Goal: Task Accomplishment & Management: Use online tool/utility

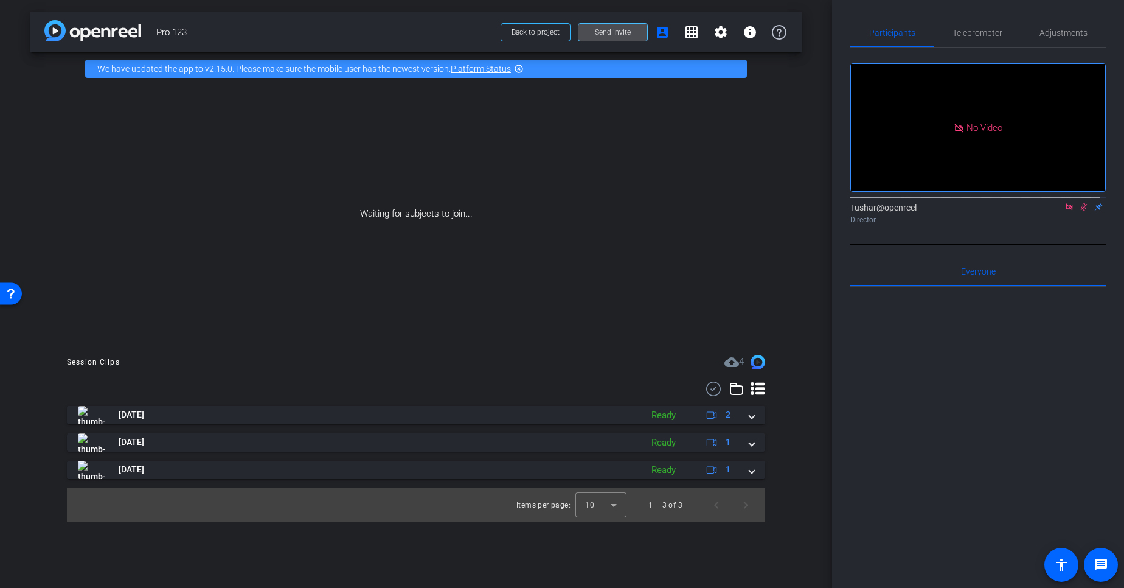
click at [586, 34] on span at bounding box center [612, 32] width 69 height 29
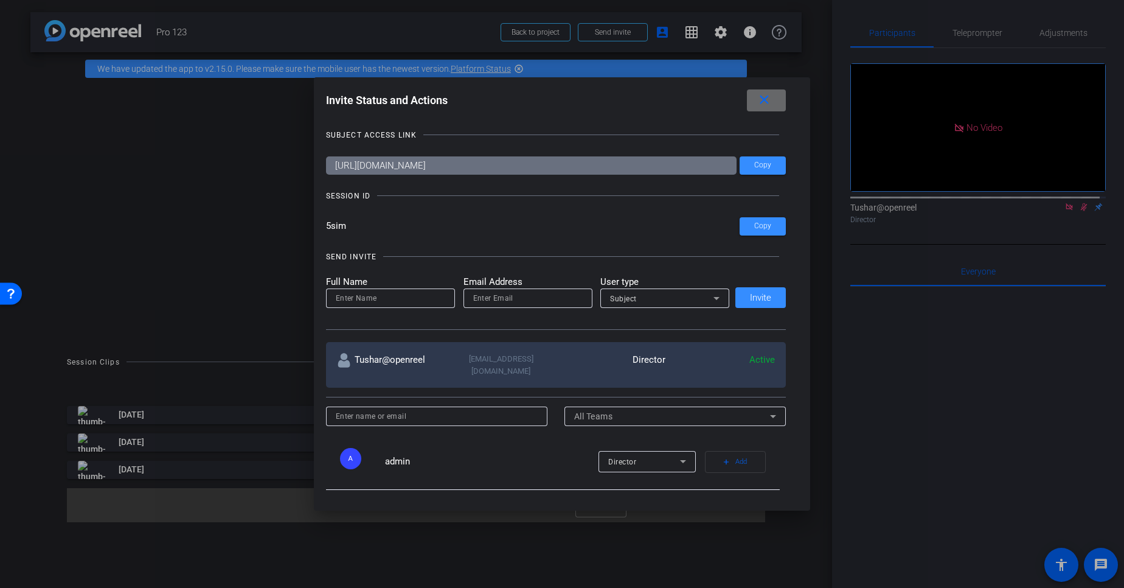
click at [775, 102] on span at bounding box center [766, 100] width 39 height 29
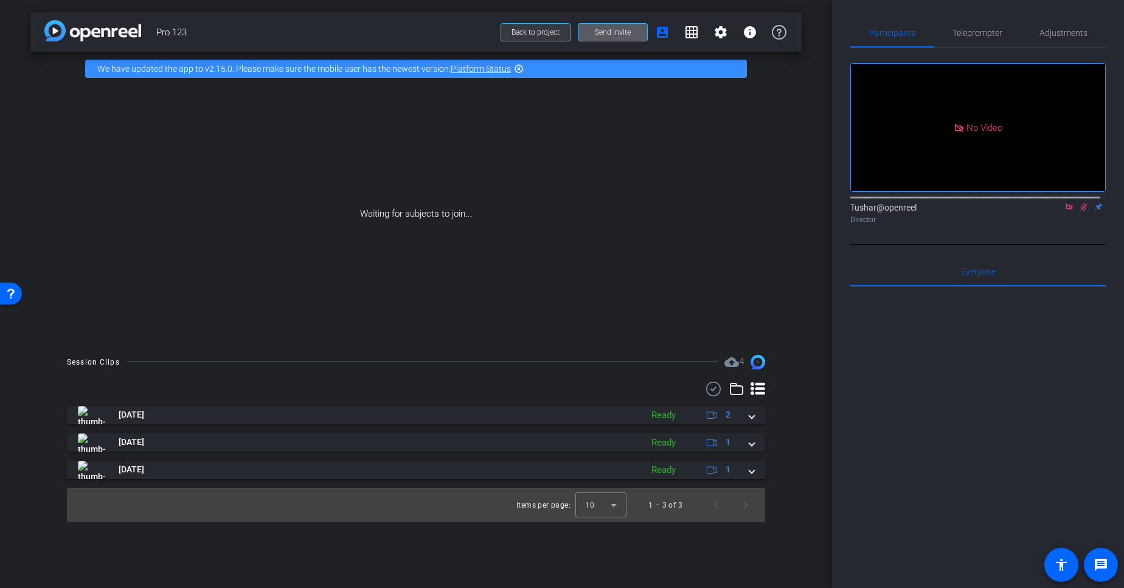
click at [514, 33] on span "Back to project" at bounding box center [535, 32] width 48 height 9
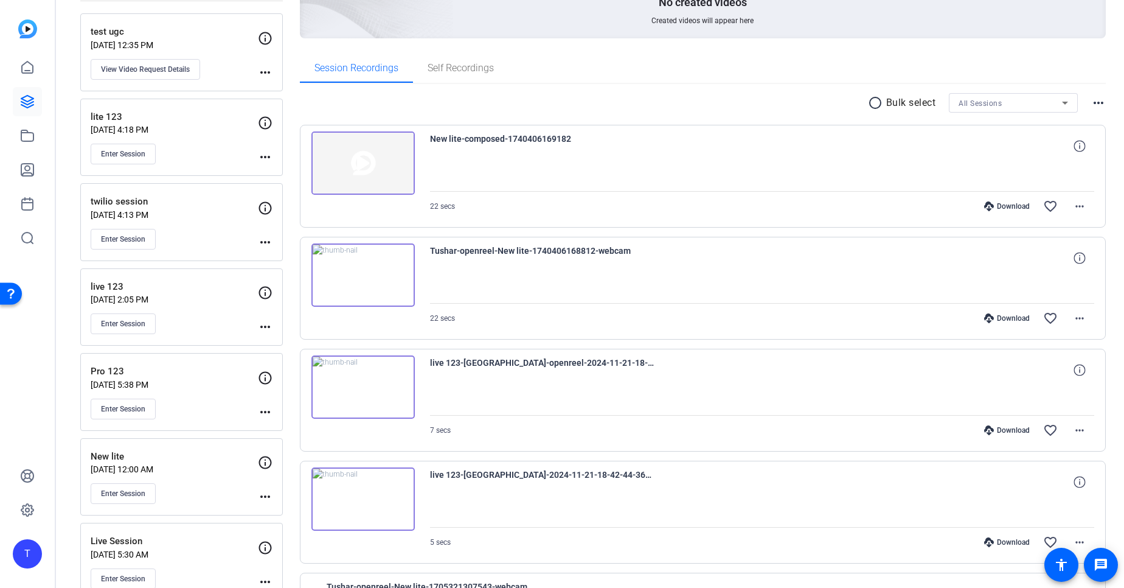
scroll to position [174, 0]
click at [126, 414] on button "Enter Session" at bounding box center [123, 406] width 65 height 21
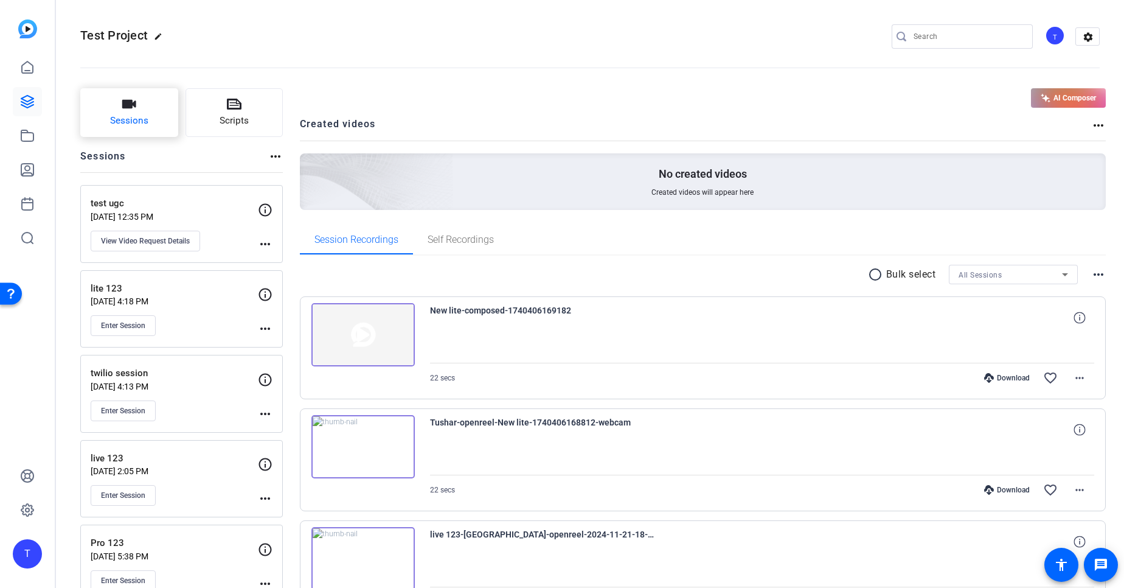
click at [127, 106] on icon "button" at bounding box center [129, 104] width 14 height 9
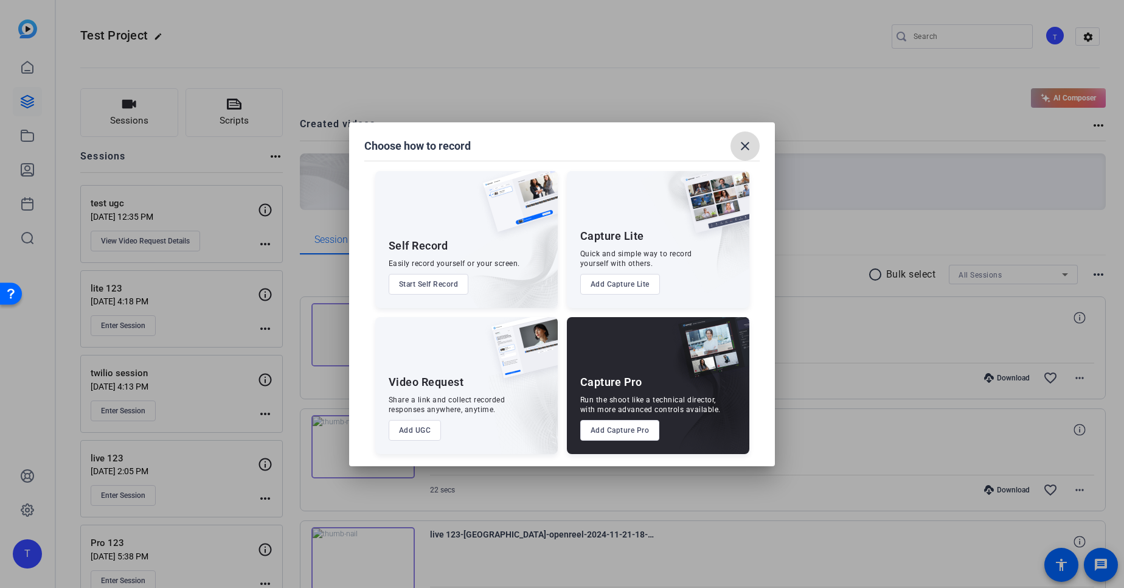
click at [750, 149] on mat-icon "close" at bounding box center [745, 146] width 15 height 15
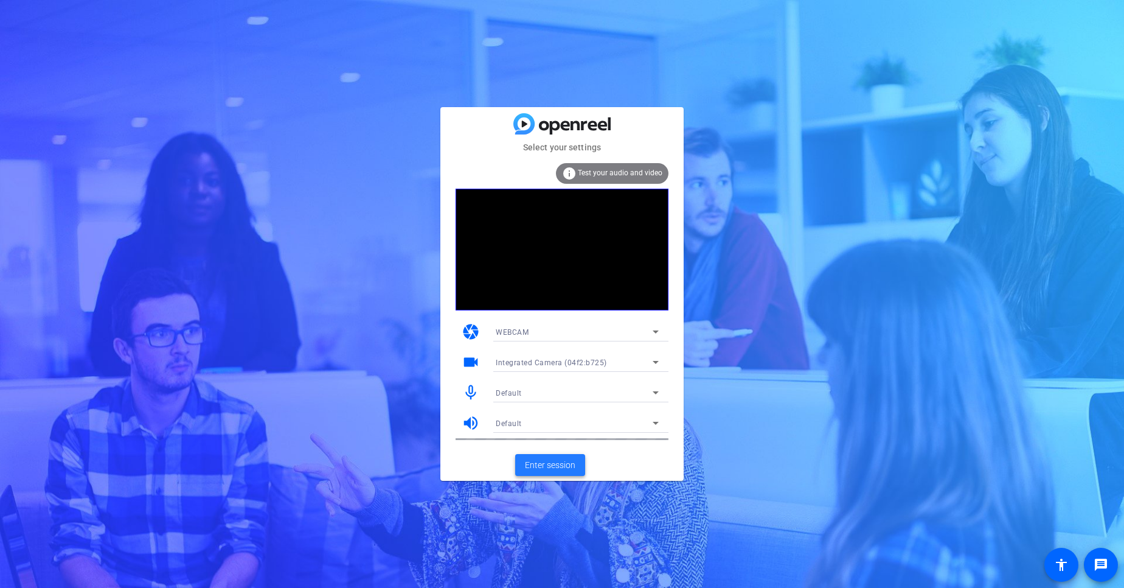
click at [569, 465] on span "Enter session" at bounding box center [550, 465] width 50 height 13
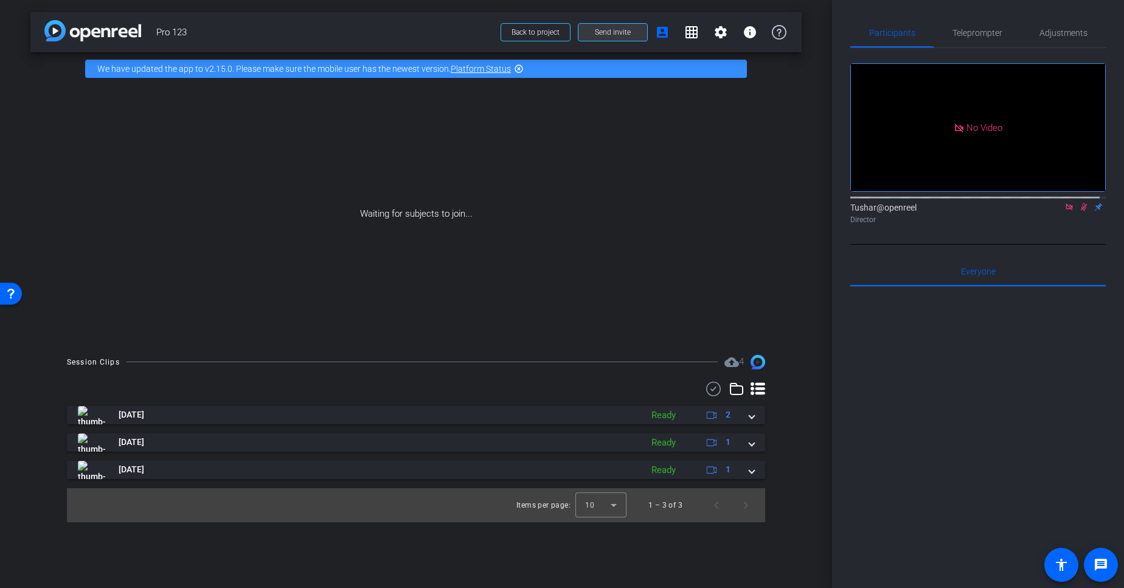
click at [599, 38] on span at bounding box center [612, 32] width 69 height 29
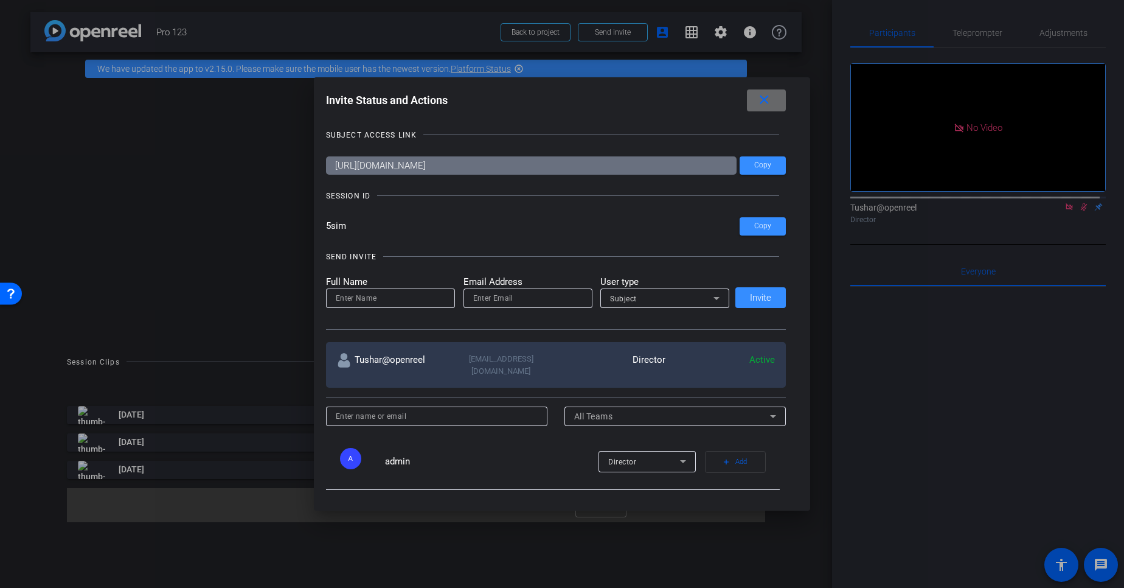
click at [771, 99] on mat-icon "close" at bounding box center [764, 99] width 15 height 15
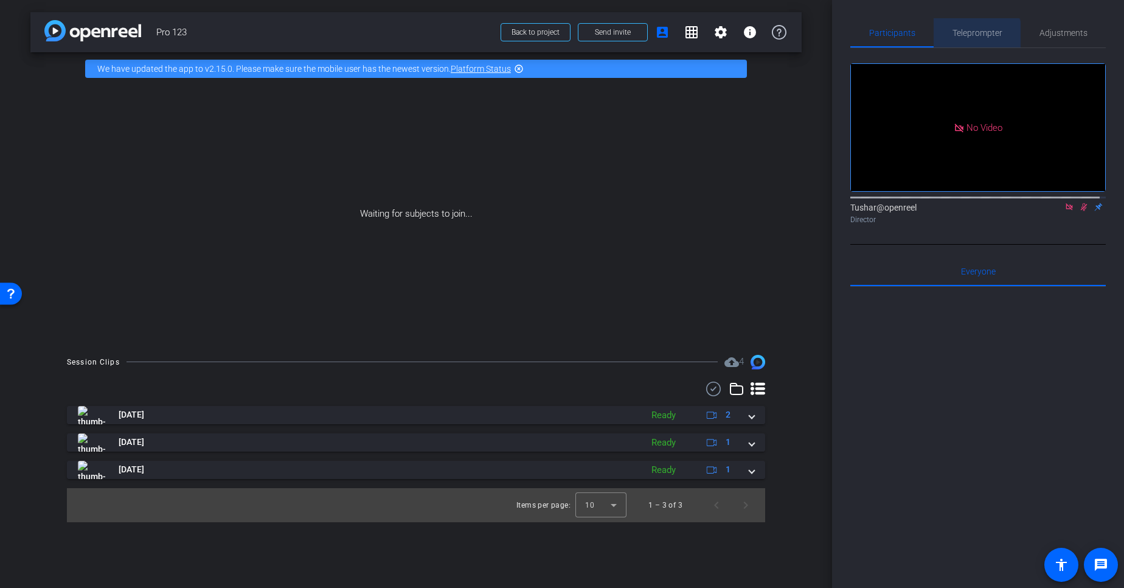
click at [969, 39] on span "Teleprompter" at bounding box center [977, 32] width 50 height 29
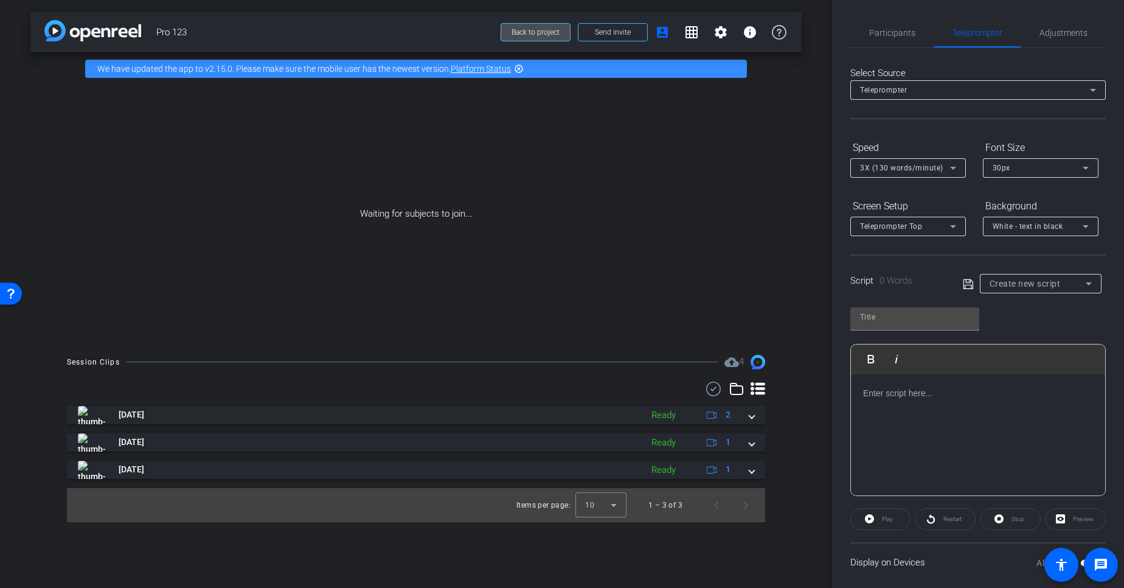
click at [531, 30] on span "Back to project" at bounding box center [535, 32] width 48 height 9
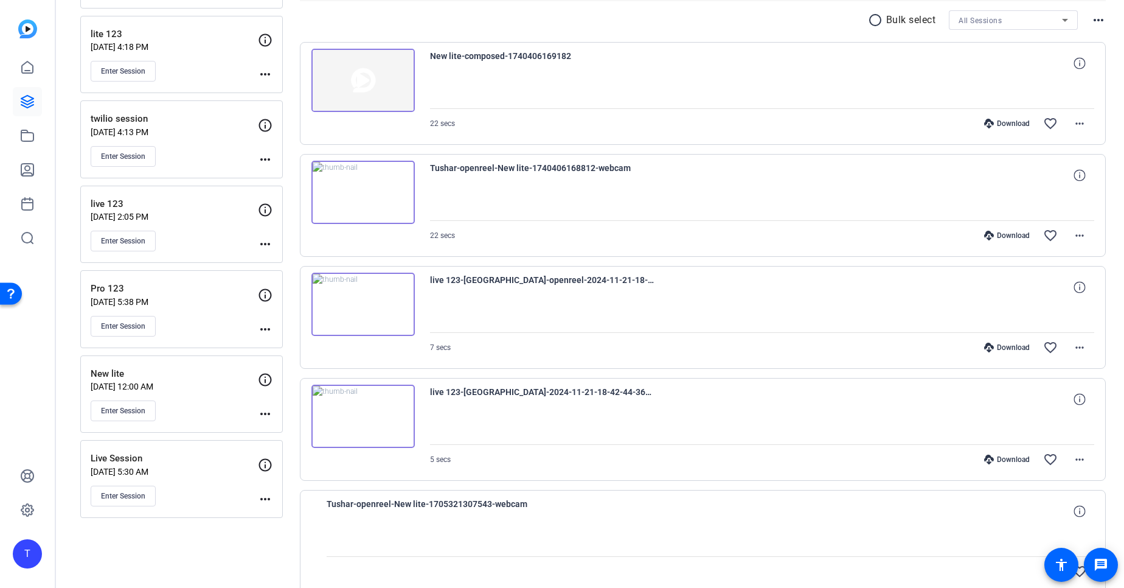
scroll to position [249, 0]
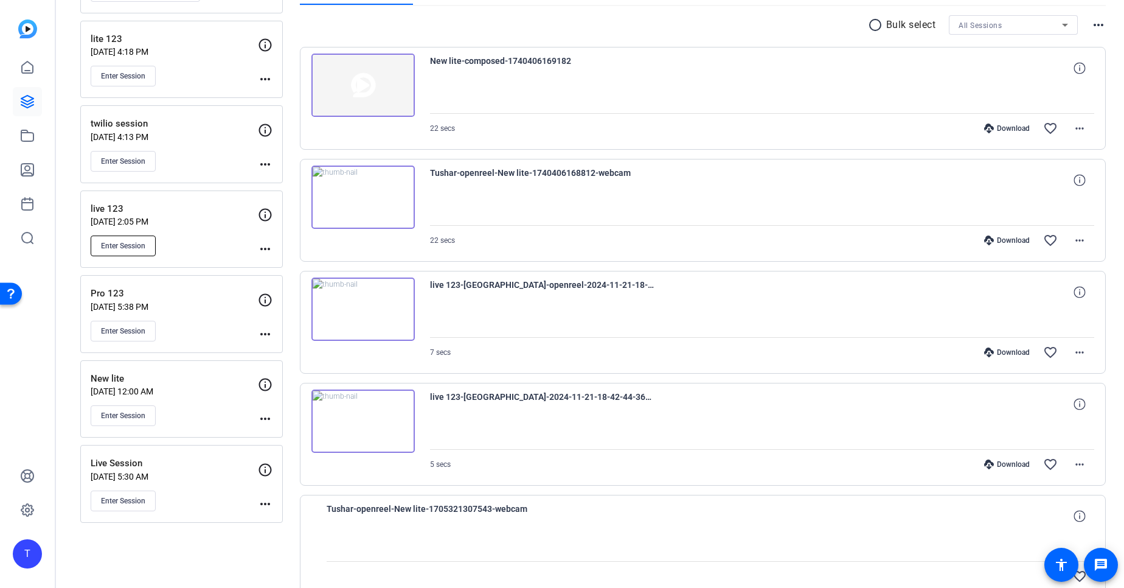
click at [129, 243] on span "Enter Session" at bounding box center [123, 246] width 44 height 10
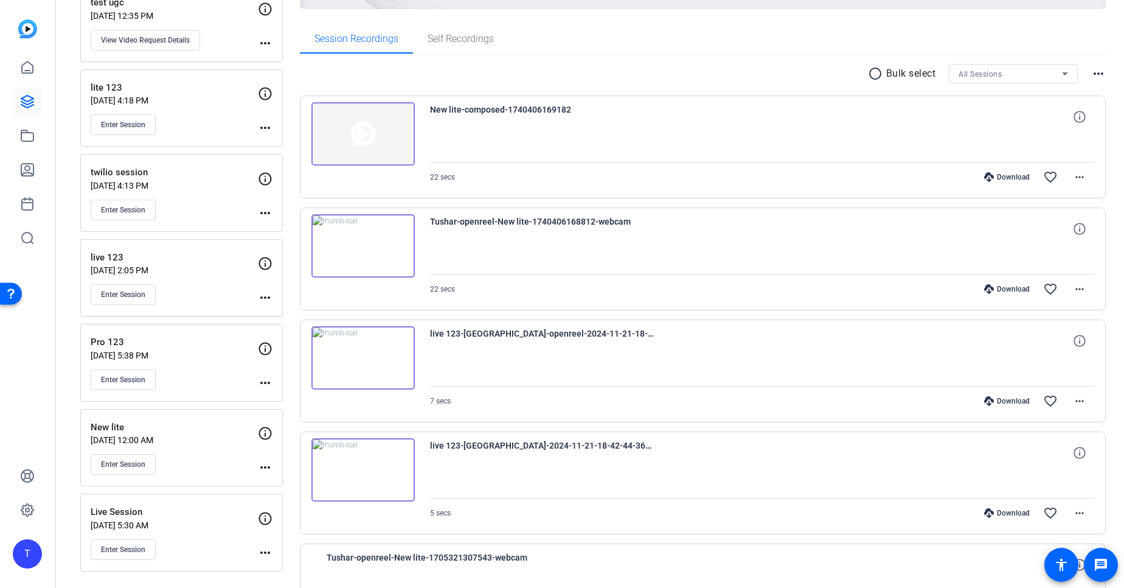
scroll to position [208, 0]
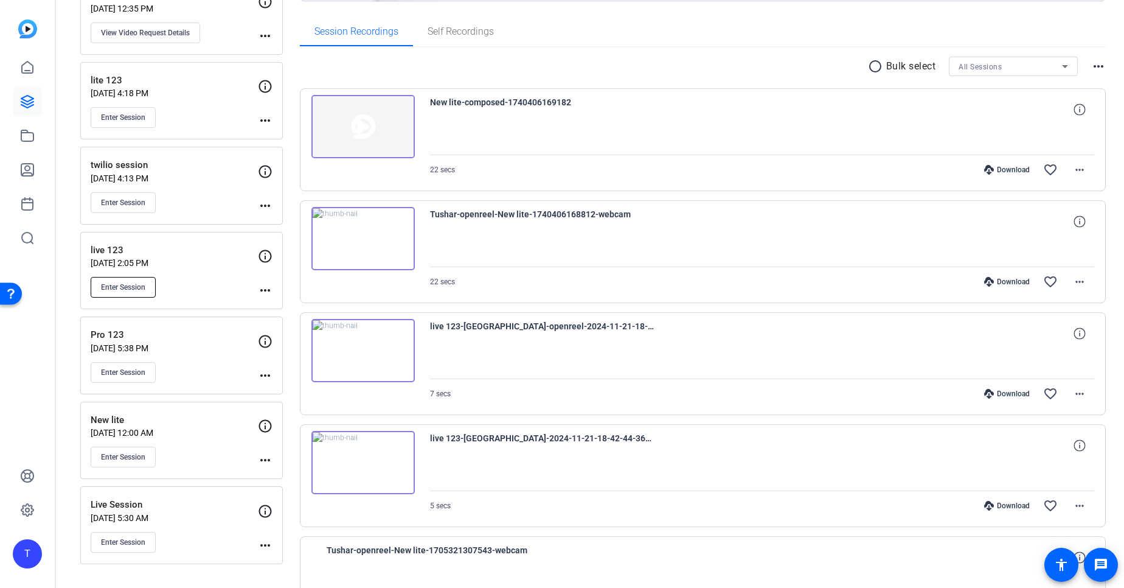
click at [134, 289] on span "Enter Session" at bounding box center [123, 287] width 44 height 10
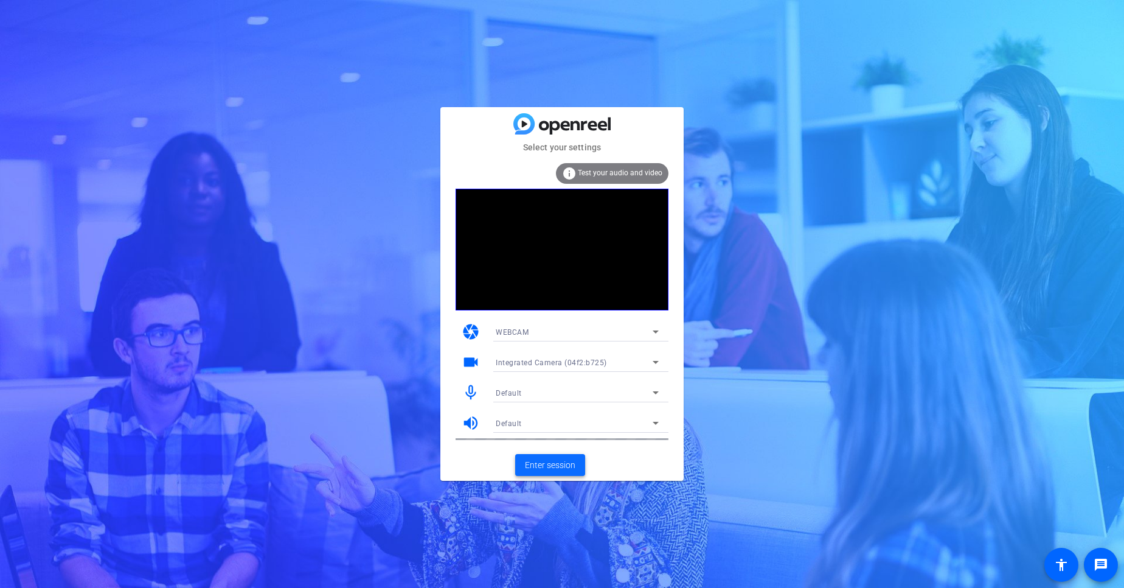
click at [555, 469] on span "Enter session" at bounding box center [550, 465] width 50 height 13
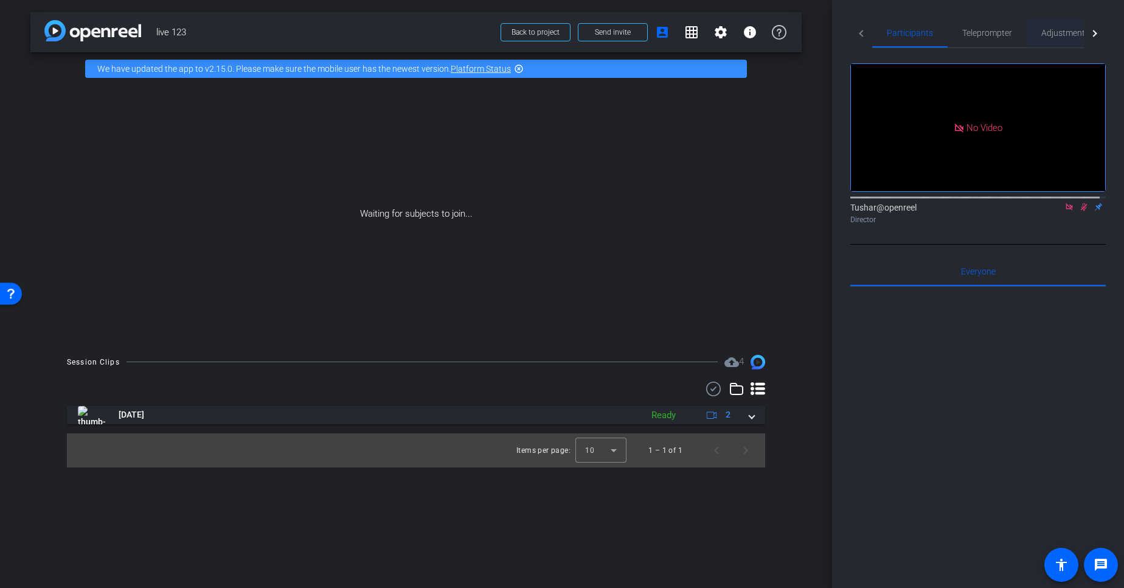
click at [1059, 31] on span "Adjustments" at bounding box center [1065, 33] width 48 height 9
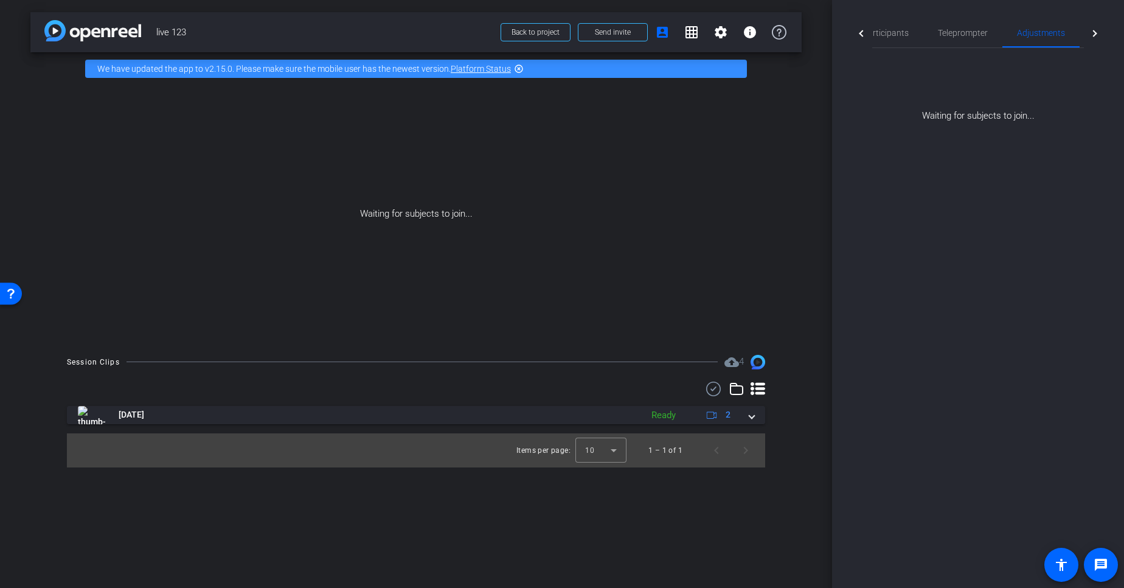
click at [1100, 35] on div at bounding box center [1095, 33] width 22 height 30
click at [1067, 38] on div "Live" at bounding box center [1058, 32] width 55 height 29
click at [940, 86] on div at bounding box center [978, 77] width 236 height 34
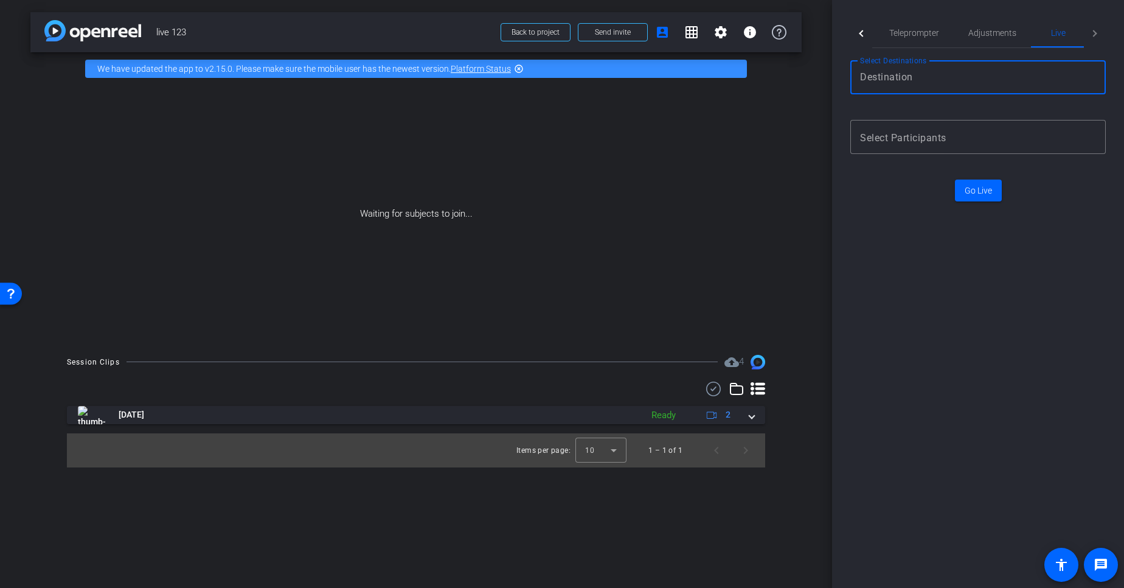
click at [954, 80] on input "Destination selection" at bounding box center [975, 77] width 231 height 15
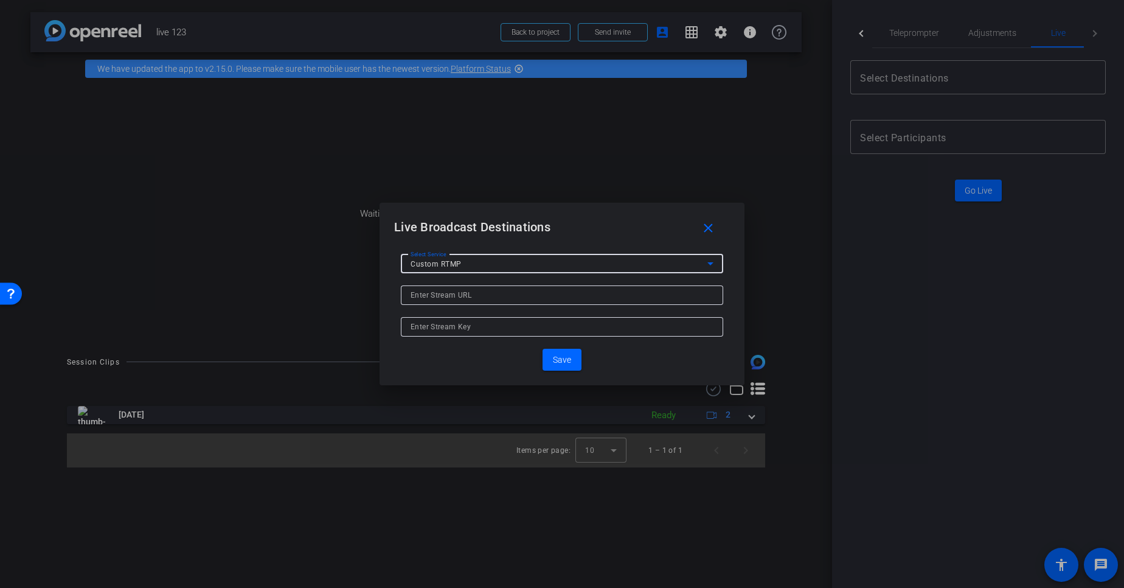
click at [578, 258] on div "Custom RTMP" at bounding box center [559, 263] width 297 height 15
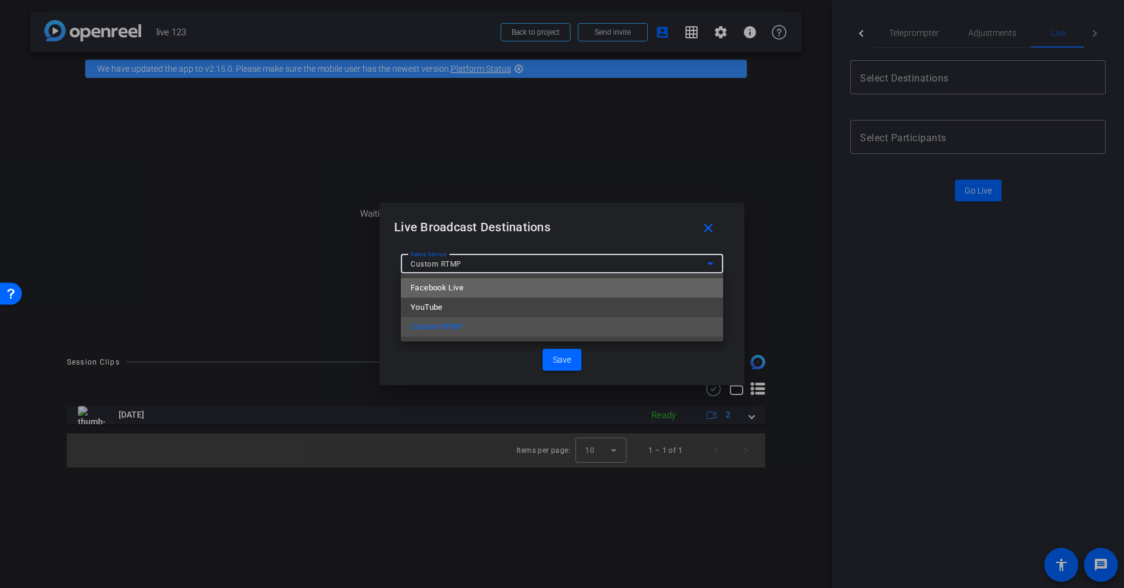
click at [545, 289] on mat-option "Facebook Live" at bounding box center [562, 287] width 322 height 19
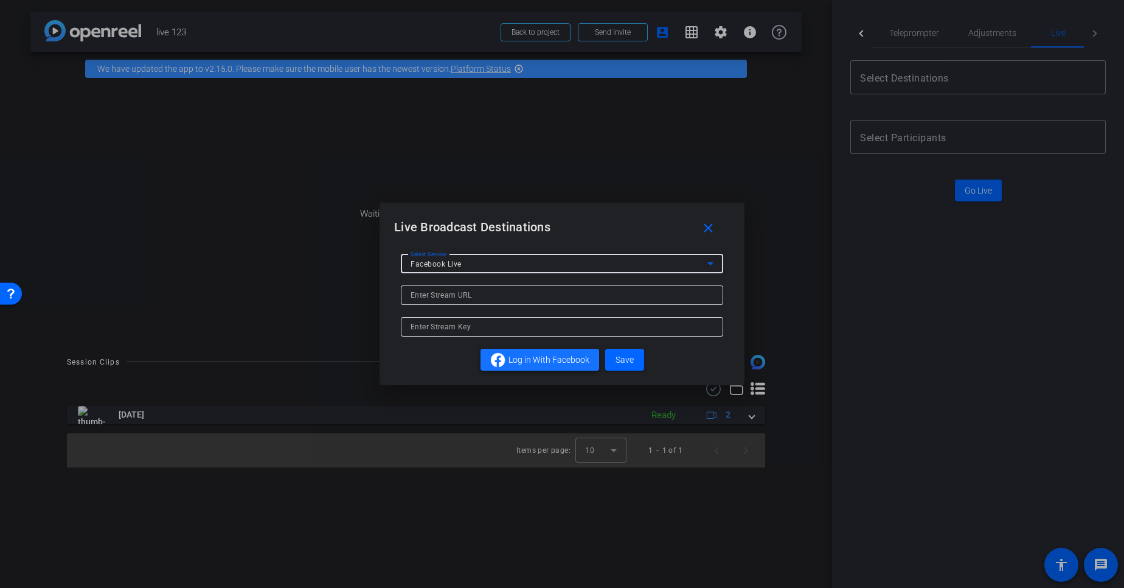
click at [535, 359] on span "Log in With Facebook" at bounding box center [548, 359] width 81 height 13
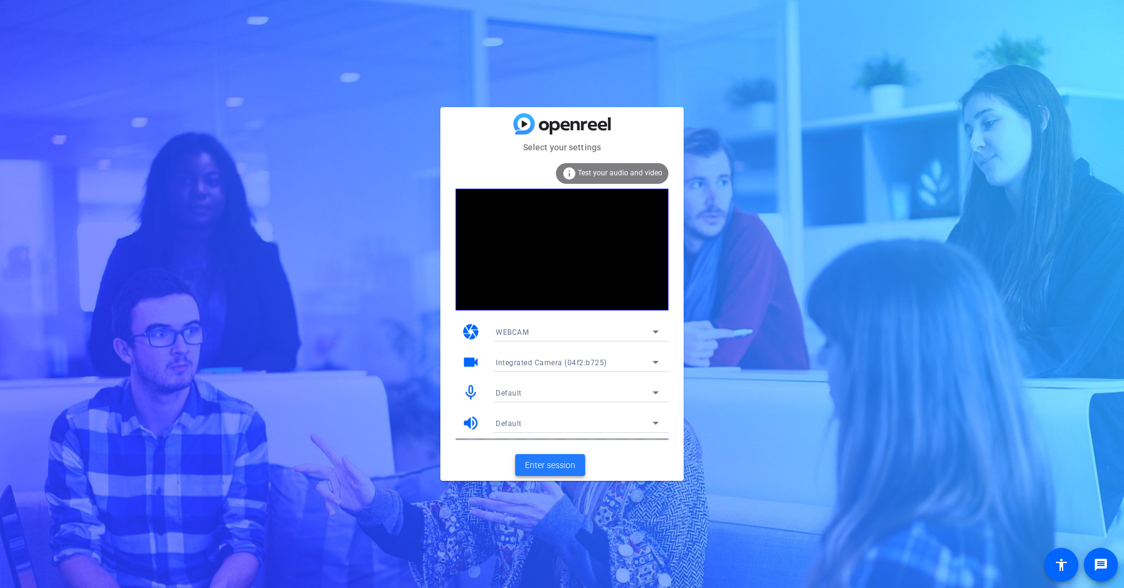
click at [552, 462] on span "Enter session" at bounding box center [550, 465] width 50 height 13
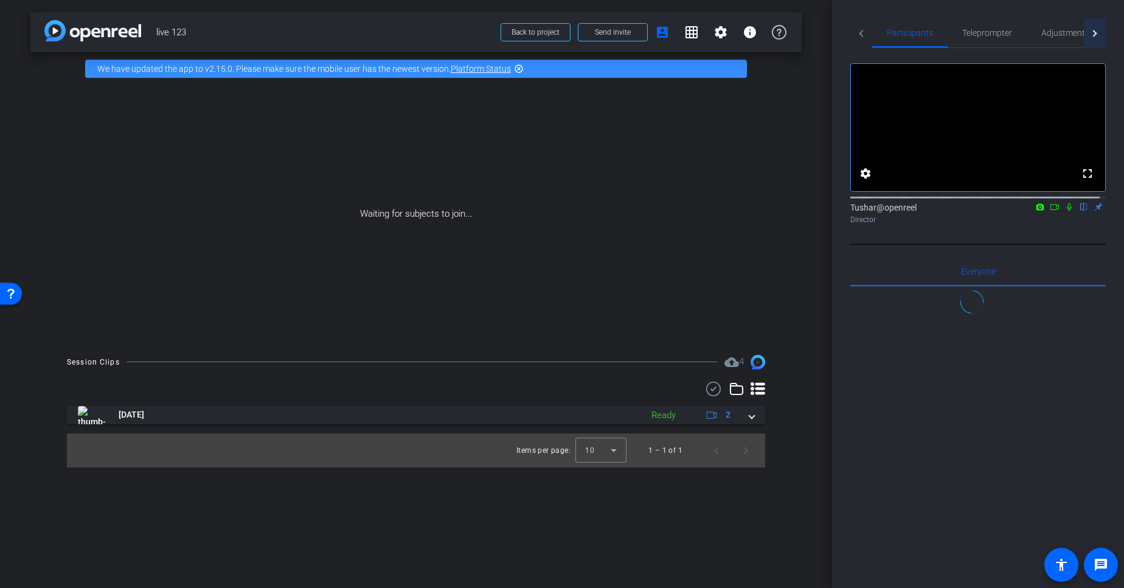
click at [1089, 36] on div at bounding box center [1095, 33] width 22 height 30
click at [1050, 46] on div "Live" at bounding box center [1062, 32] width 55 height 29
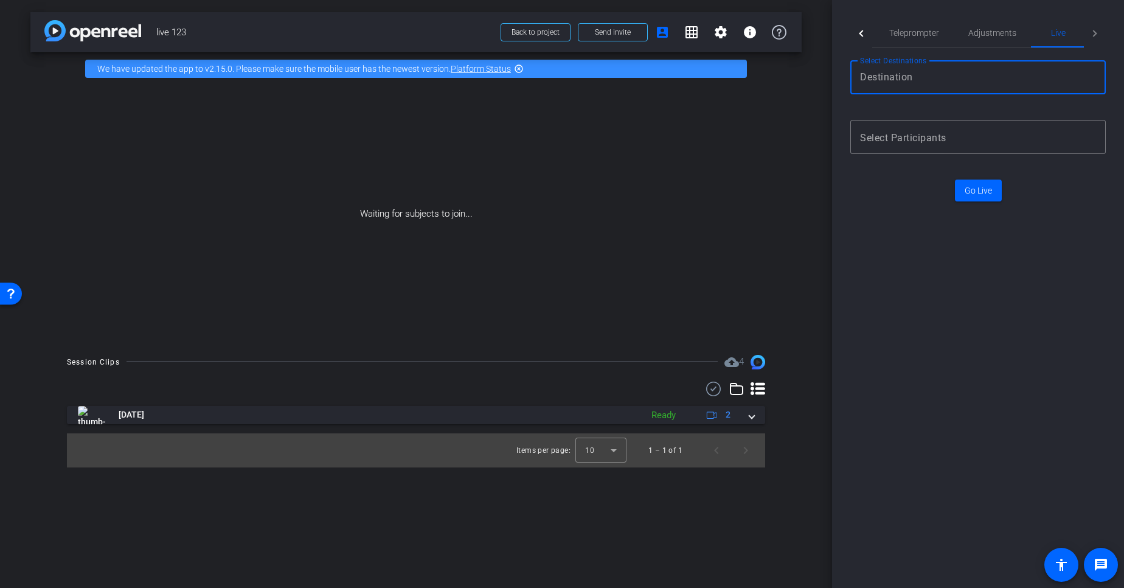
click at [971, 78] on input "Destination selection" at bounding box center [975, 77] width 231 height 15
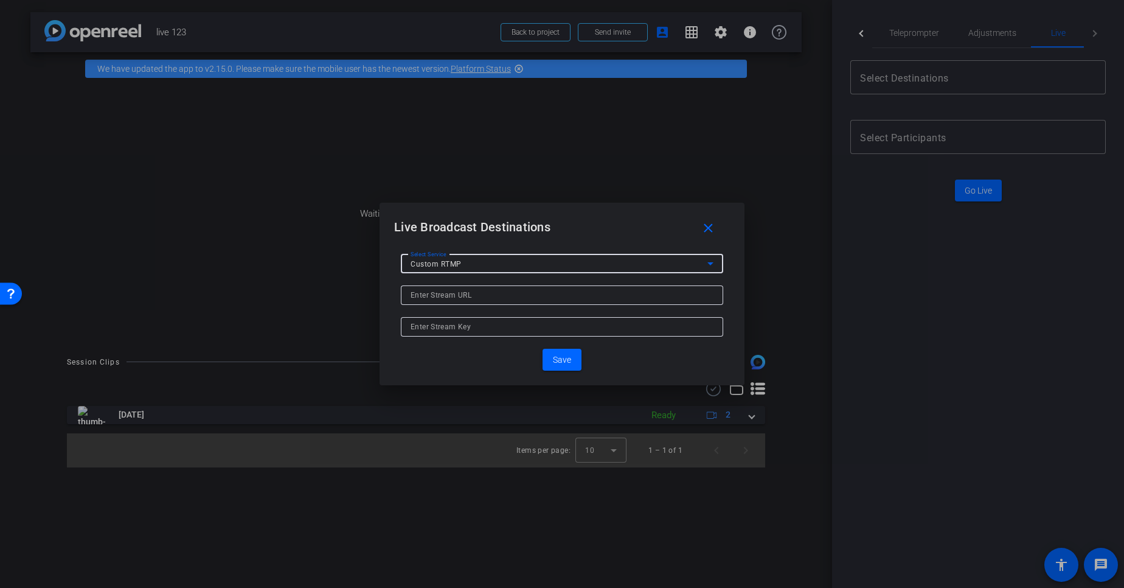
click at [601, 263] on div "Custom RTMP" at bounding box center [559, 263] width 297 height 15
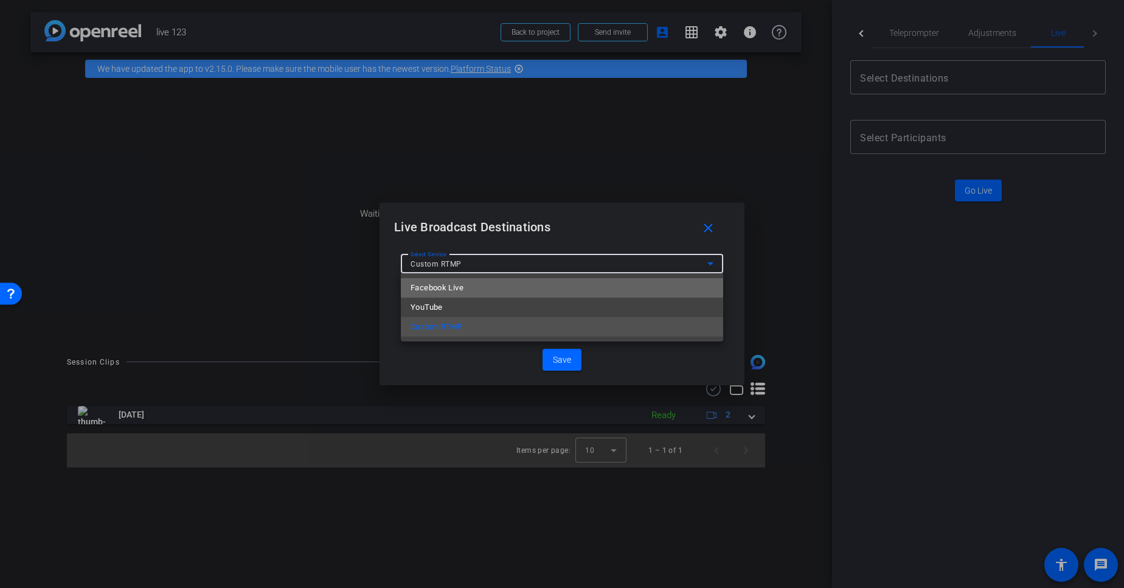
click at [551, 288] on mat-option "Facebook Live" at bounding box center [562, 287] width 322 height 19
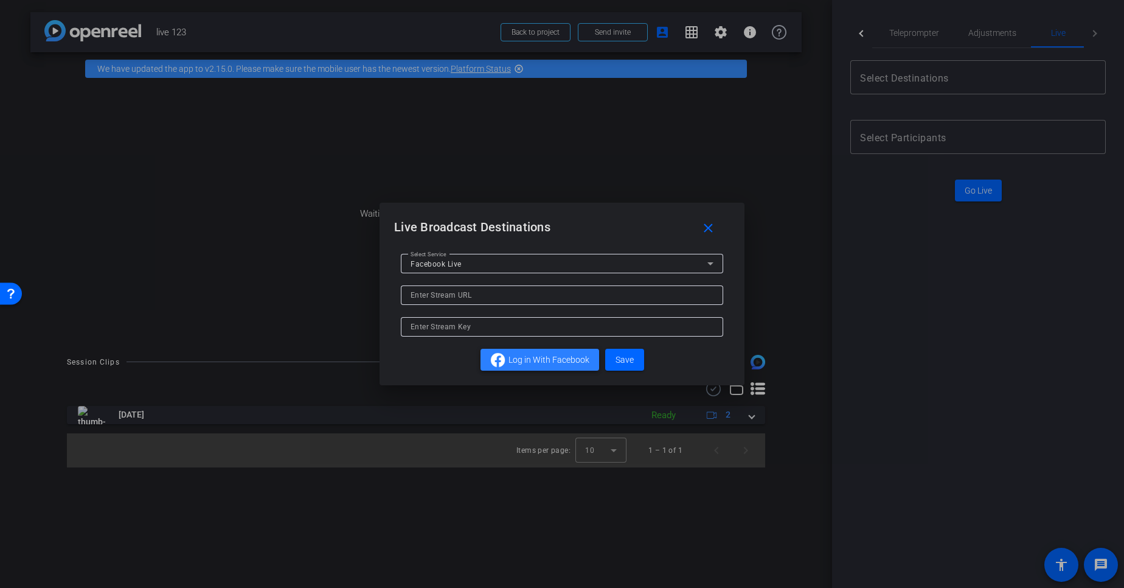
click at [546, 360] on span "Log in With Facebook" at bounding box center [548, 359] width 81 height 13
click at [918, 420] on div at bounding box center [562, 294] width 1124 height 588
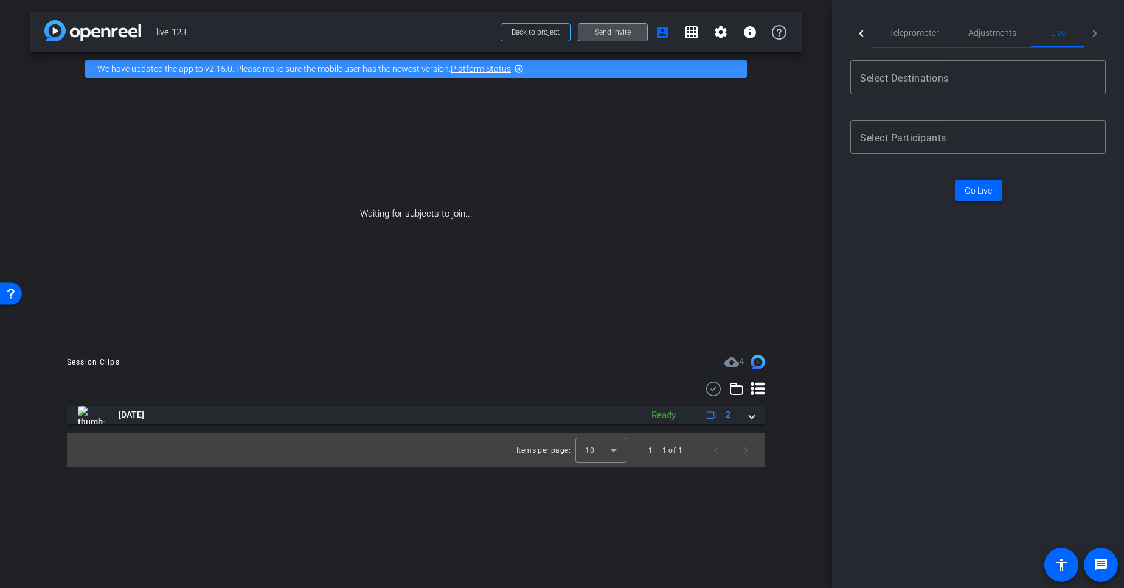
click at [626, 43] on span at bounding box center [612, 32] width 69 height 29
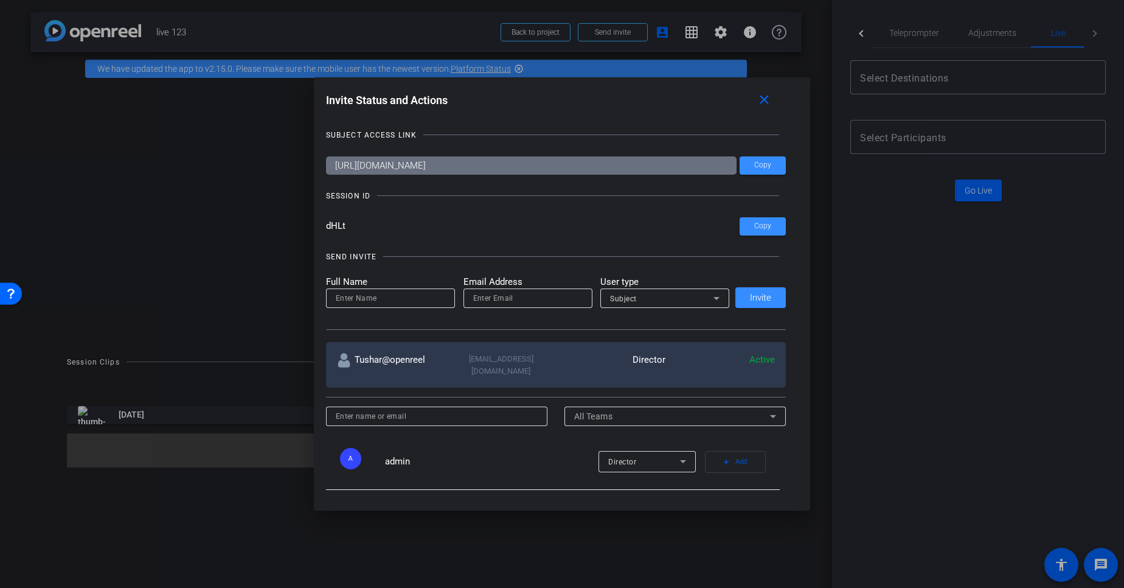
click at [990, 486] on div at bounding box center [562, 294] width 1124 height 588
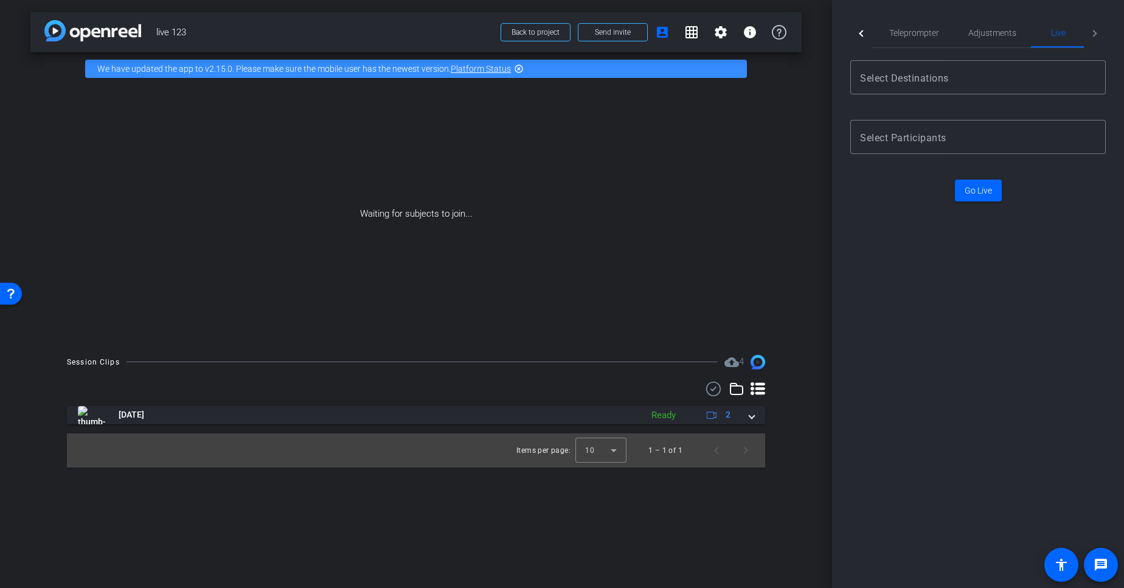
click at [827, 434] on div "arrow_back live 123 Back to project Send invite account_box grid_on settings in…" at bounding box center [416, 294] width 832 height 588
click at [816, 399] on div "arrow_back live 123 Back to project Send invite account_box grid_on settings in…" at bounding box center [416, 294] width 832 height 588
click at [957, 81] on input "Destination selection" at bounding box center [975, 77] width 231 height 15
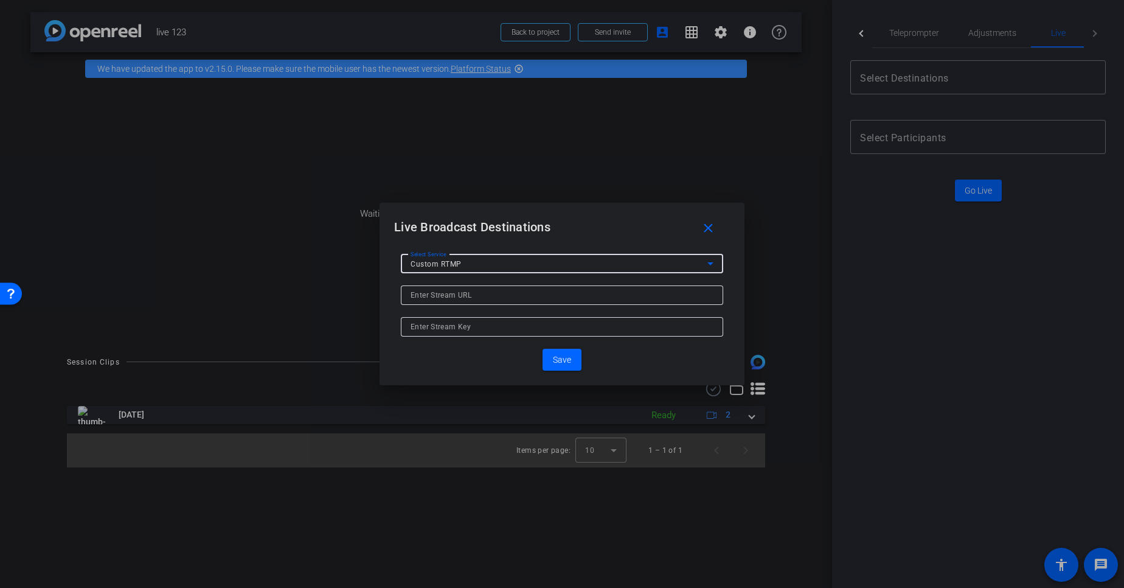
click at [572, 259] on div "Custom RTMP" at bounding box center [559, 263] width 297 height 15
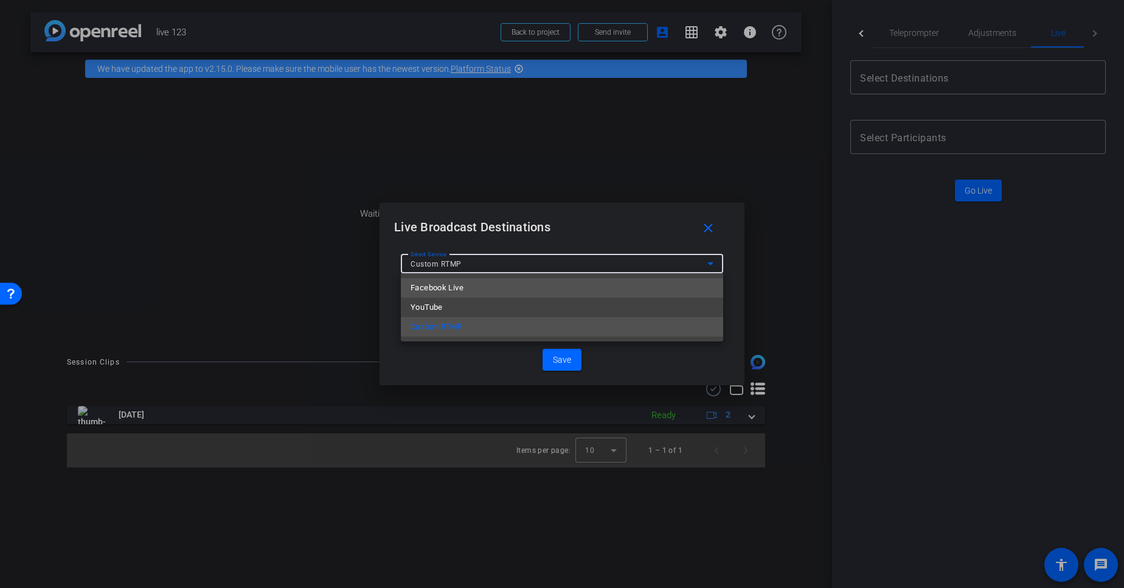
click at [503, 290] on mat-option "Facebook Live" at bounding box center [562, 287] width 322 height 19
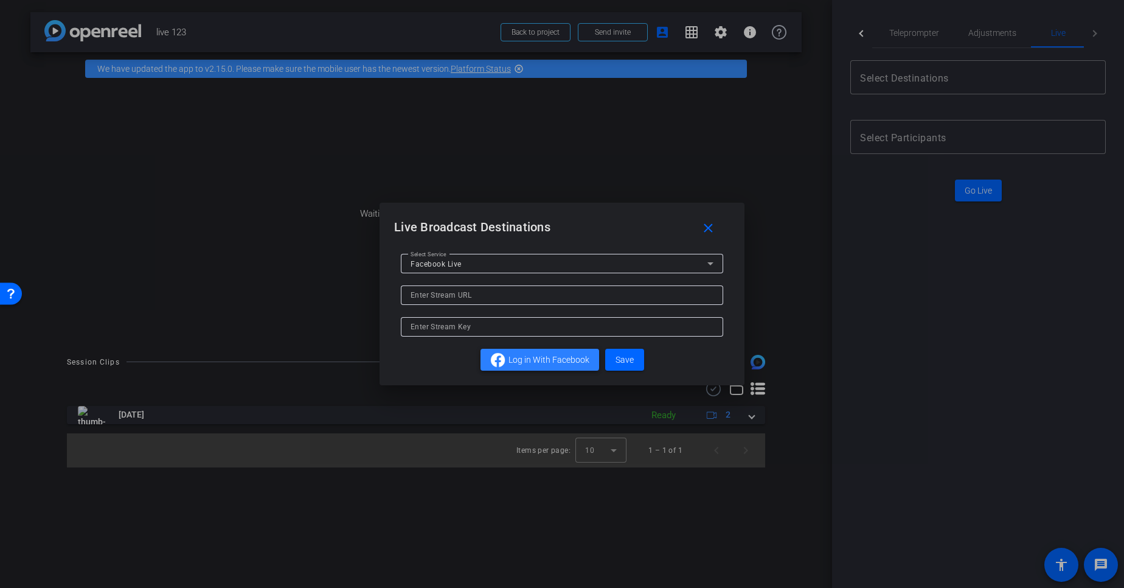
click at [530, 346] on span at bounding box center [539, 359] width 119 height 29
